Goal: Task Accomplishment & Management: Use online tool/utility

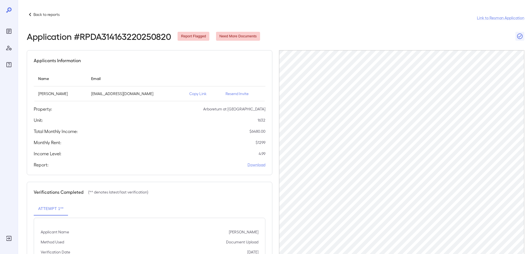
click at [47, 15] on p "Back to reports" at bounding box center [46, 15] width 26 height 6
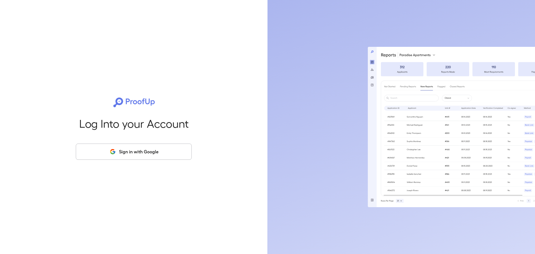
click at [119, 154] on button "Sign in with Google" at bounding box center [134, 152] width 116 height 16
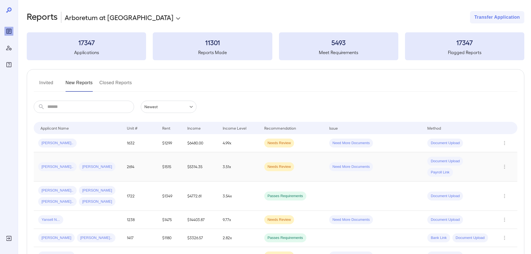
click at [140, 163] on td "2614" at bounding box center [139, 166] width 35 height 29
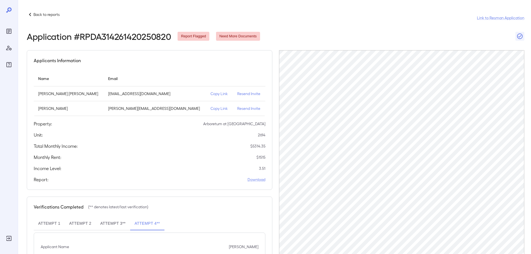
click at [35, 14] on p "Back to reports" at bounding box center [46, 15] width 26 height 6
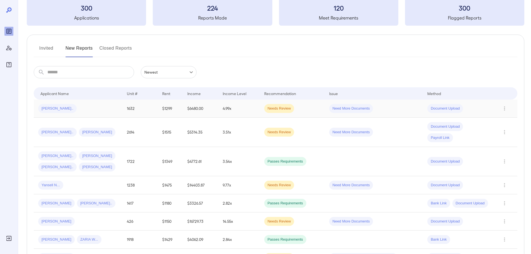
scroll to position [28, 0]
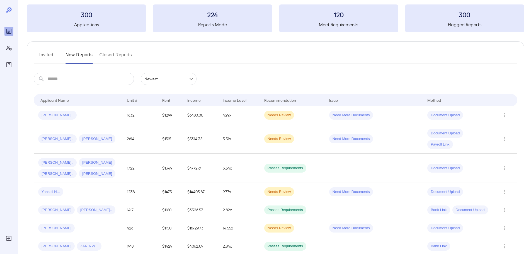
click at [57, 77] on input "text" at bounding box center [90, 79] width 87 height 12
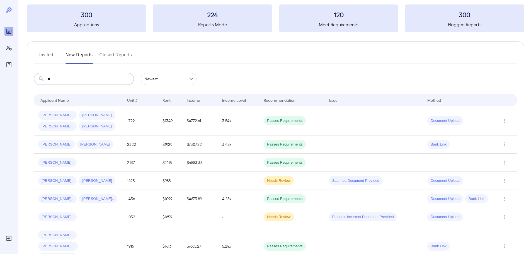
type input "**"
click at [46, 51] on button "Invited" at bounding box center [46, 56] width 25 height 13
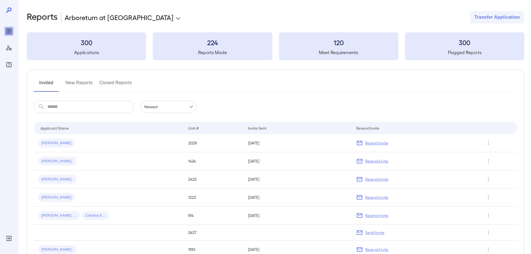
click at [62, 57] on div "300 Applications" at bounding box center [86, 46] width 119 height 28
click at [81, 83] on button "New Reports" at bounding box center [78, 84] width 27 height 13
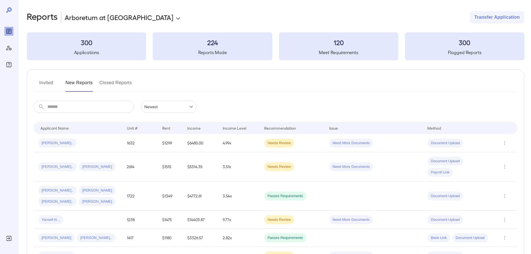
click at [102, 108] on input "text" at bounding box center [90, 107] width 87 height 12
click at [71, 141] on div "Patricia p..." at bounding box center [78, 143] width 80 height 9
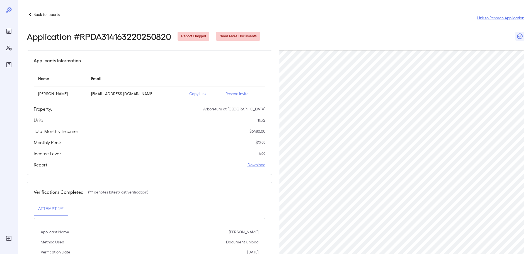
click at [194, 94] on p "Copy Link" at bounding box center [202, 94] width 27 height 6
